Goal: Information Seeking & Learning: Learn about a topic

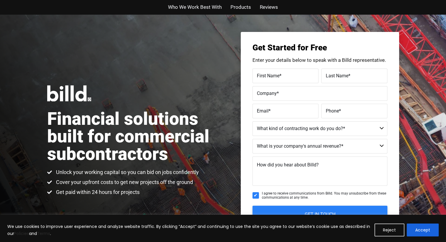
click at [190, 9] on span "Who We Work Best With" at bounding box center [195, 7] width 54 height 9
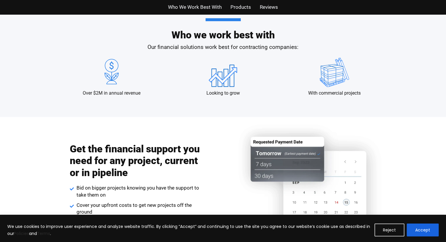
scroll to position [567, 0]
click at [237, 4] on span "Products" at bounding box center [241, 7] width 21 height 9
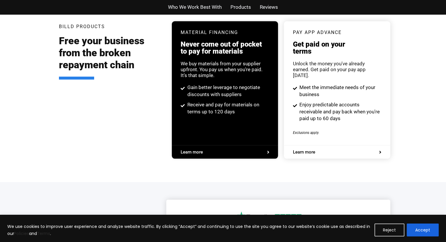
scroll to position [1118, 0]
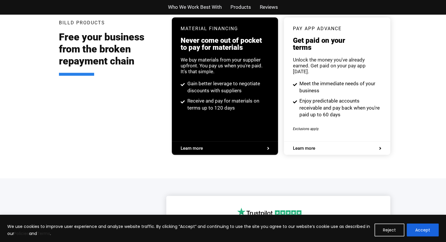
click at [263, 6] on span "Reviews" at bounding box center [269, 7] width 18 height 9
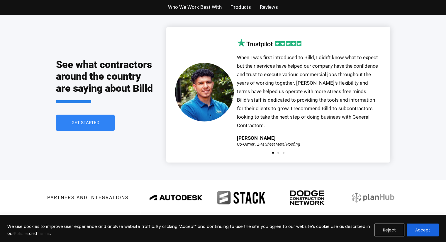
scroll to position [1291, 0]
